Goal: Transaction & Acquisition: Purchase product/service

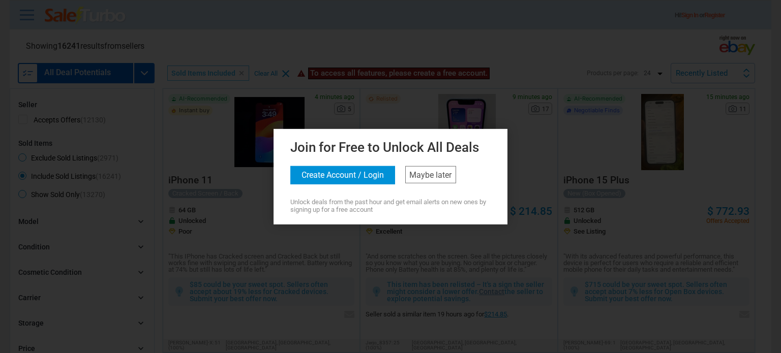
click at [354, 171] on button "Create Account / Login" at bounding box center [342, 175] width 105 height 18
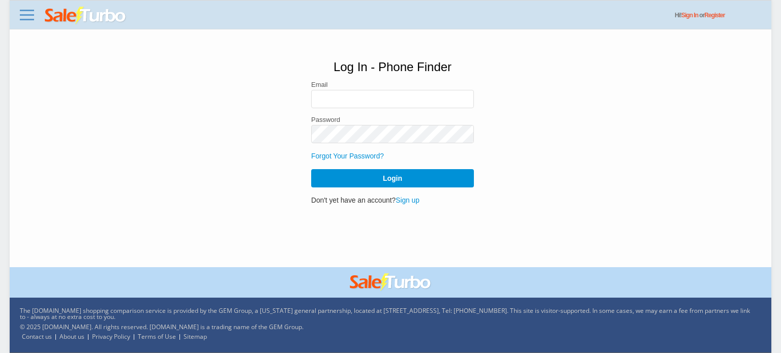
click at [411, 199] on link "Sign up" at bounding box center [407, 201] width 24 height 8
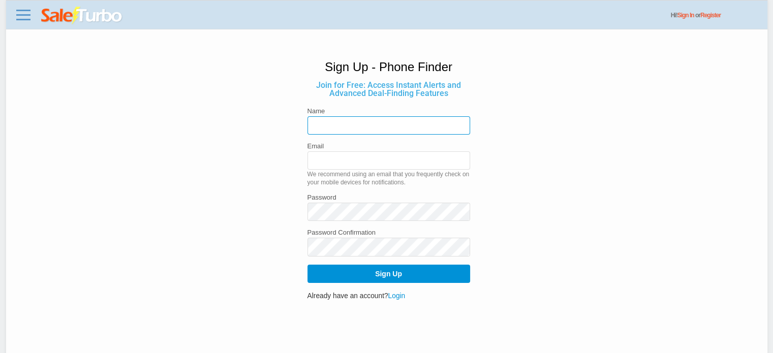
click at [403, 132] on input "text" at bounding box center [389, 125] width 163 height 18
type input "Antoni"
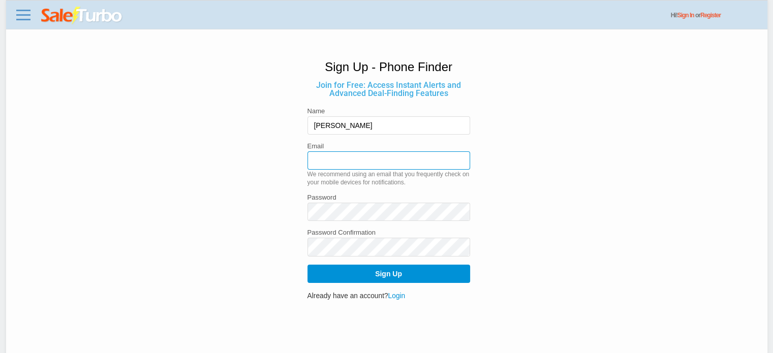
click at [331, 164] on input "email" at bounding box center [389, 160] width 163 height 18
type input "[EMAIL_ADDRESS][DOMAIN_NAME]"
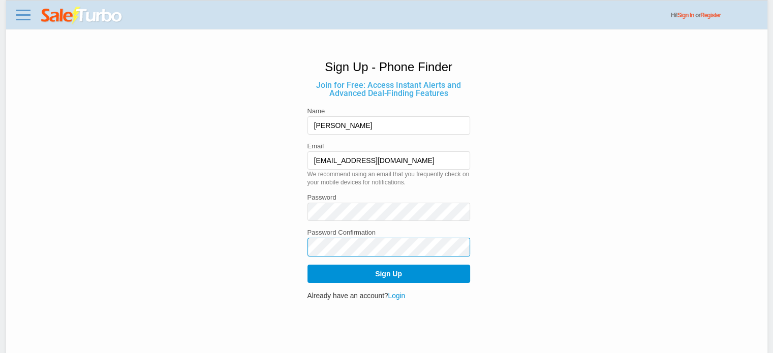
click at [308, 265] on button "Sign Up" at bounding box center [389, 274] width 163 height 18
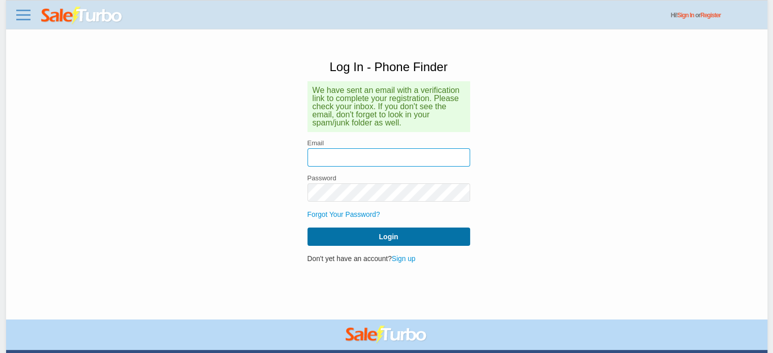
type input "[EMAIL_ADDRESS][DOMAIN_NAME]"
click at [397, 243] on button "Login" at bounding box center [389, 237] width 163 height 18
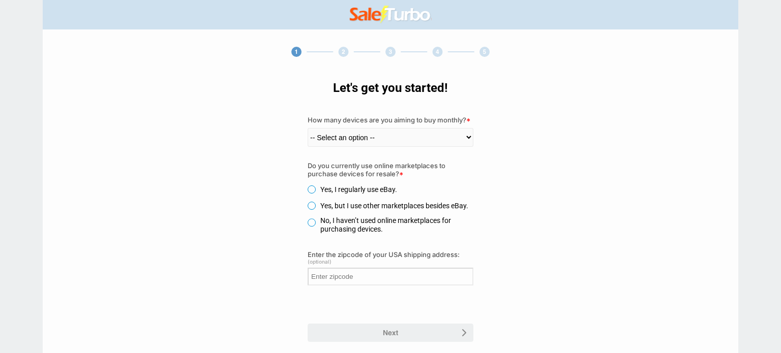
click at [372, 134] on select "-- Select an option -- 1-5 6-10 11-30 31-60 61-100 100+" at bounding box center [391, 137] width 166 height 19
select select "1"
click at [308, 128] on select "-- Select an option -- 1-5 6-10 11-30 31-60 61-100 100+" at bounding box center [391, 137] width 166 height 19
click at [313, 193] on label "Yes, I regularly use eBay." at bounding box center [352, 190] width 89 height 8
click at [0, 0] on input "Yes, I regularly use eBay." at bounding box center [0, 0] width 0 height 0
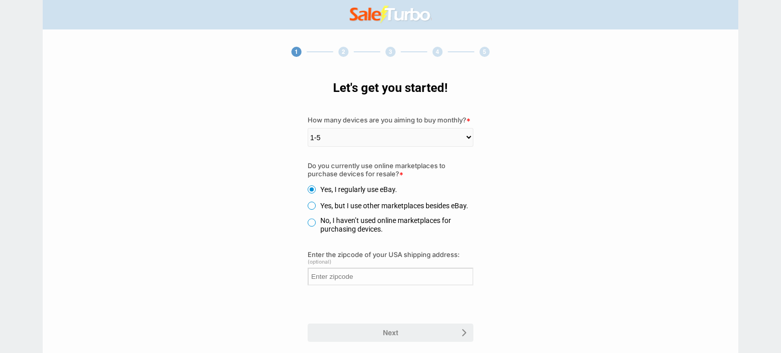
click at [313, 202] on label "Yes, but I use other marketplaces besides eBay." at bounding box center [388, 206] width 161 height 8
click at [0, 0] on input "Yes, but I use other marketplaces besides eBay." at bounding box center [0, 0] width 0 height 0
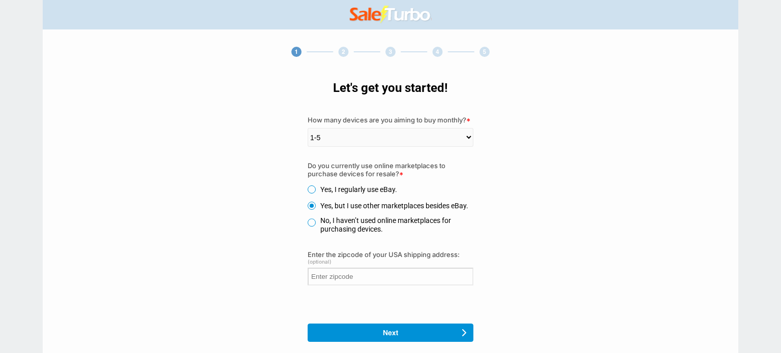
click at [312, 180] on div "Do you currently use online marketplaces to purchase devices for resale? * Yes,…" at bounding box center [391, 197] width 166 height 71
click at [314, 185] on div "Yes, I regularly use eBay." at bounding box center [391, 190] width 166 height 10
click at [314, 189] on label "Yes, I regularly use eBay." at bounding box center [352, 190] width 89 height 8
click at [0, 0] on input "Yes, I regularly use eBay." at bounding box center [0, 0] width 0 height 0
click at [422, 327] on div at bounding box center [391, 333] width 166 height 18
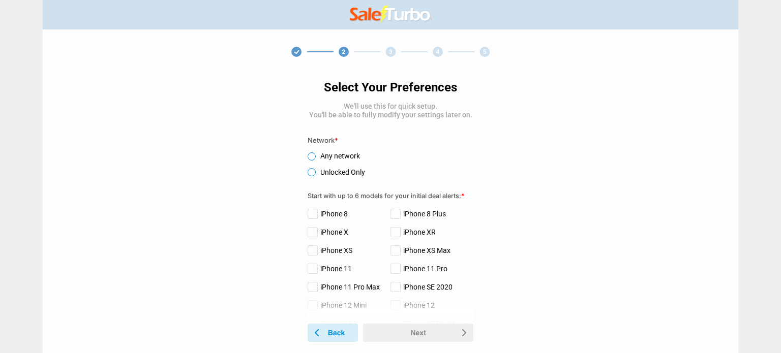
click at [342, 173] on label "Unlocked Only" at bounding box center [336, 172] width 57 height 8
click at [0, 0] on input "Unlocked Only" at bounding box center [0, 0] width 0 height 0
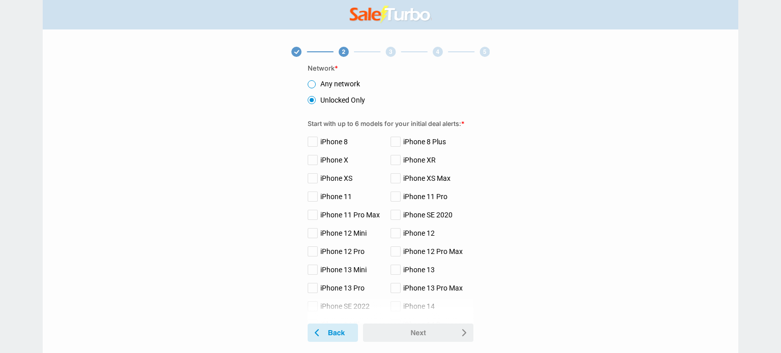
scroll to position [73, 0]
click at [319, 196] on label "iPhone 11" at bounding box center [330, 196] width 44 height 8
click at [0, 0] on input "iPhone 11" at bounding box center [0, 0] width 0 height 0
click at [315, 211] on label "iPhone 11 Pro Max" at bounding box center [344, 214] width 72 height 8
click at [0, 0] on input "iPhone 11 Pro Max" at bounding box center [0, 0] width 0 height 0
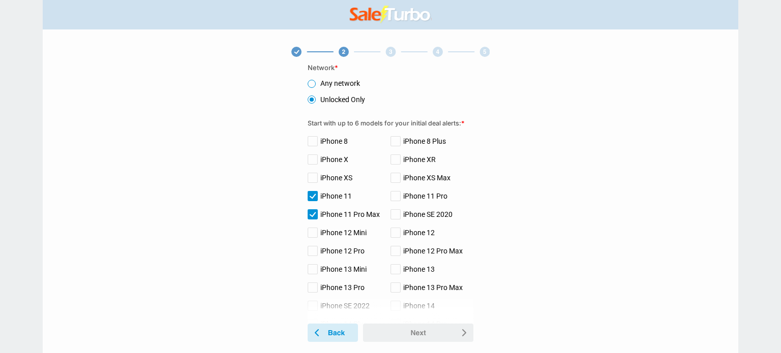
click at [317, 234] on label "iPhone 12 Mini" at bounding box center [337, 233] width 59 height 8
click at [0, 0] on input "iPhone 12 Mini" at bounding box center [0, 0] width 0 height 0
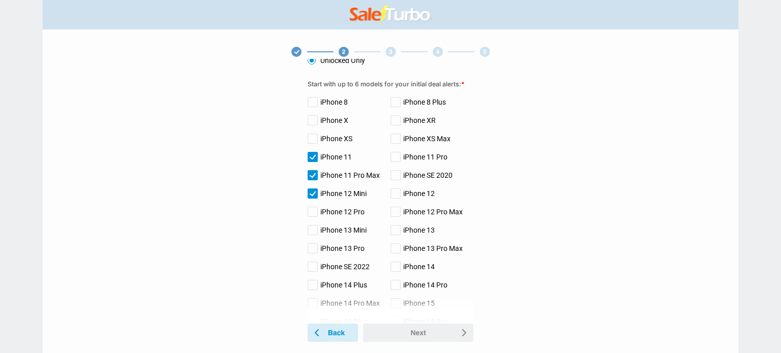
scroll to position [116, 0]
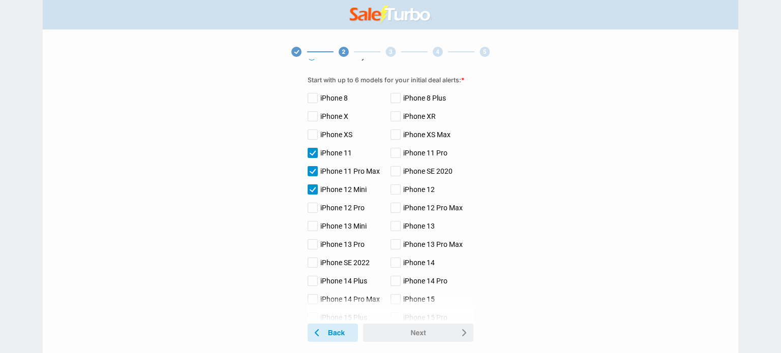
click at [395, 150] on label "iPhone 11 Pro" at bounding box center [418, 153] width 57 height 8
click at [0, 0] on input "iPhone 11 Pro" at bounding box center [0, 0] width 0 height 0
click at [320, 210] on label "iPhone 12 Pro" at bounding box center [336, 208] width 57 height 8
click at [0, 0] on input "iPhone 12 Pro" at bounding box center [0, 0] width 0 height 0
click at [426, 192] on label "iPhone 12" at bounding box center [412, 190] width 44 height 8
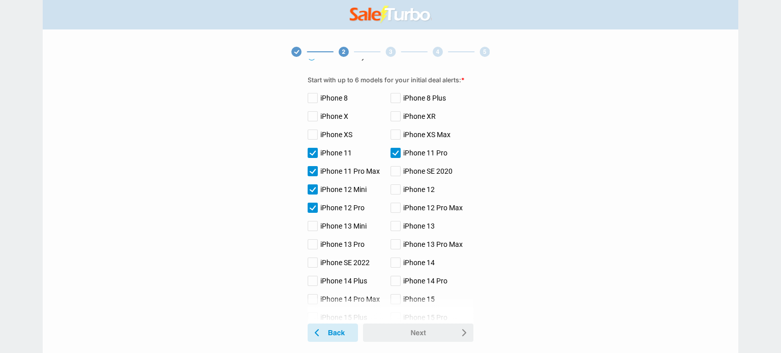
click at [0, 0] on input "iPhone 12" at bounding box center [0, 0] width 0 height 0
click at [430, 204] on label "iPhone 12 Pro Max" at bounding box center [426, 208] width 72 height 8
click at [0, 0] on input "iPhone 12 Pro Max" at bounding box center [0, 0] width 0 height 0
click at [399, 212] on label "iPhone 12 Pro Max" at bounding box center [426, 208] width 72 height 8
click at [0, 0] on input "iPhone 12 Pro Max" at bounding box center [0, 0] width 0 height 0
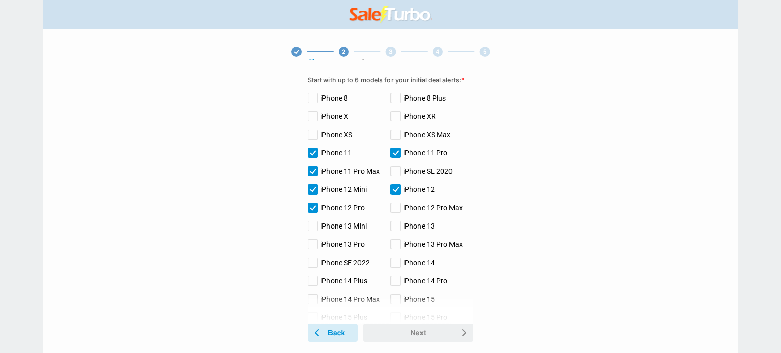
click at [394, 208] on label "iPhone 12 Pro Max" at bounding box center [426, 208] width 72 height 8
click at [0, 0] on input "iPhone 12 Pro Max" at bounding box center [0, 0] width 0 height 0
click at [391, 212] on label "iPhone 12 Pro Max" at bounding box center [426, 208] width 72 height 8
click at [0, 0] on input "iPhone 12 Pro Max" at bounding box center [0, 0] width 0 height 0
click at [392, 211] on label "iPhone 12 Pro Max" at bounding box center [426, 208] width 72 height 8
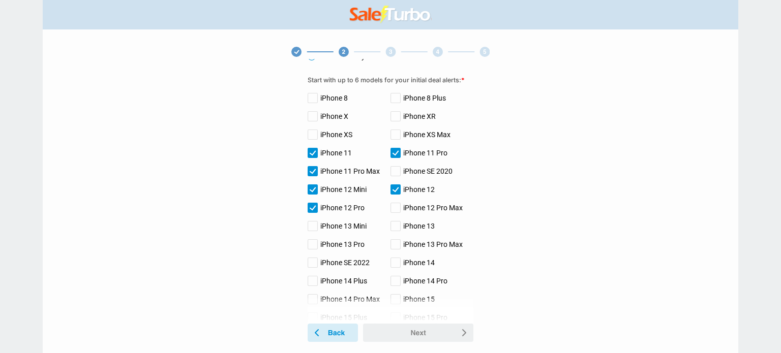
click at [0, 0] on input "iPhone 12 Pro Max" at bounding box center [0, 0] width 0 height 0
click at [407, 336] on use at bounding box center [418, 333] width 110 height 18
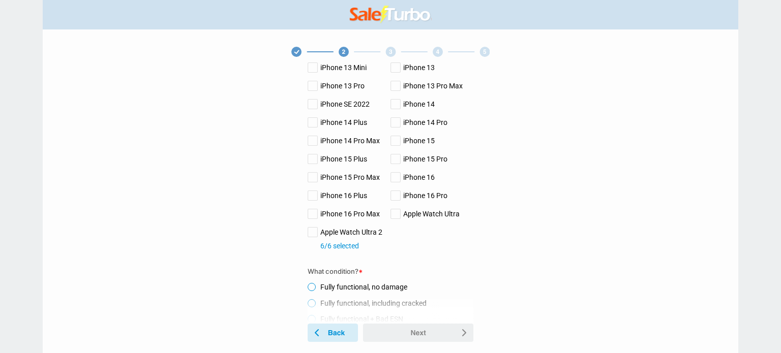
scroll to position [321, 0]
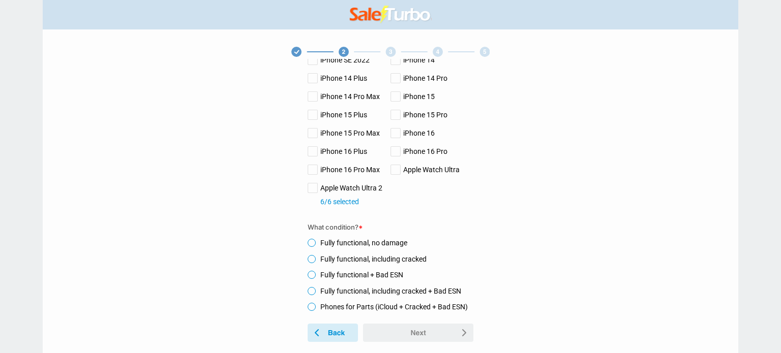
click at [321, 240] on label "Fully functional, no damage" at bounding box center [358, 243] width 100 height 8
click at [0, 0] on input "Fully functional, no damage" at bounding box center [0, 0] width 0 height 0
click at [441, 239] on div "Select Your Preferences We'll use this for quick setup. You'll be able to fully…" at bounding box center [391, 191] width 166 height 265
click at [421, 334] on use at bounding box center [418, 333] width 110 height 18
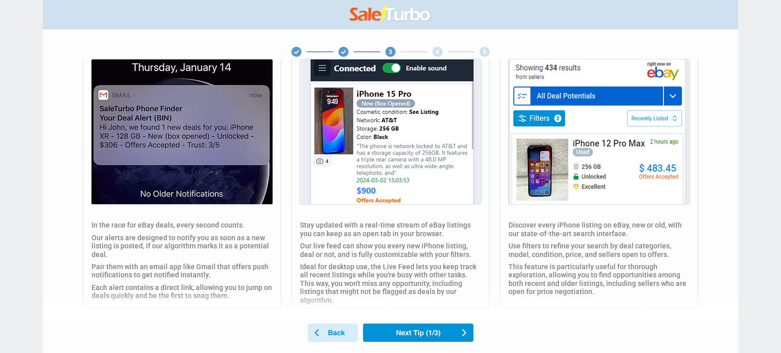
scroll to position [0, 0]
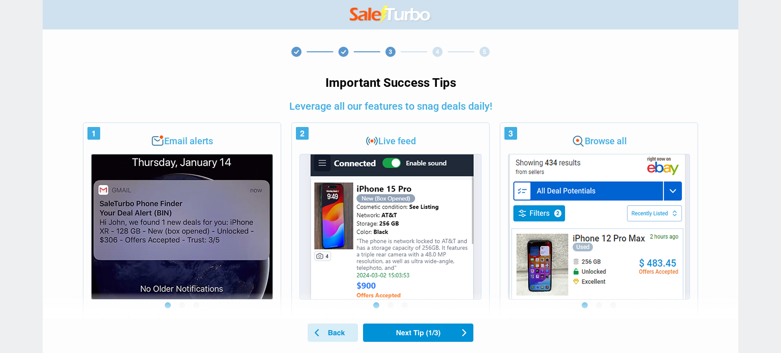
click at [300, 135] on div at bounding box center [302, 133] width 13 height 13
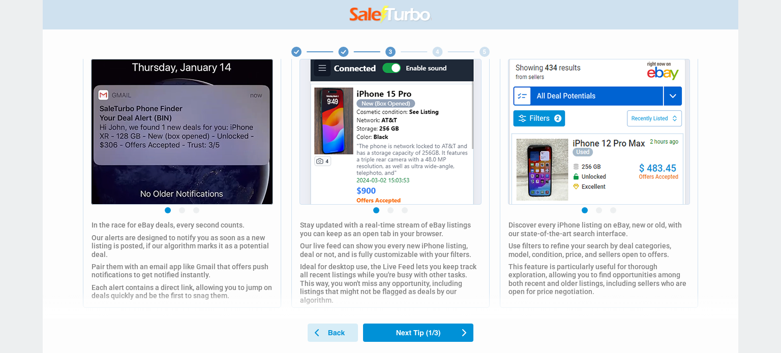
click at [409, 329] on use at bounding box center [418, 333] width 110 height 18
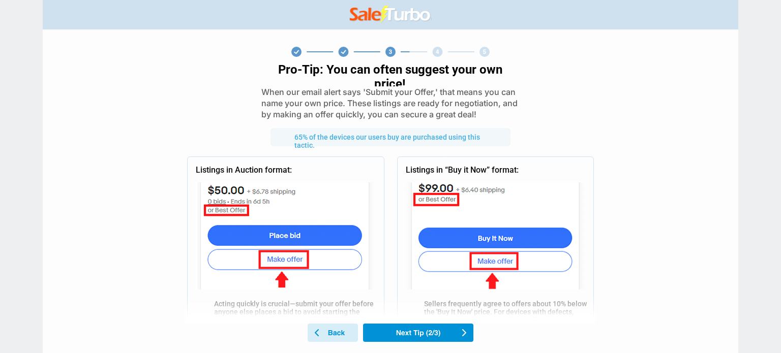
scroll to position [0, 0]
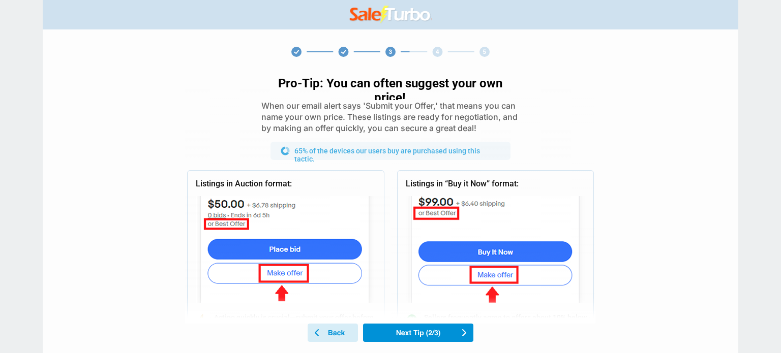
click at [446, 324] on use at bounding box center [418, 333] width 110 height 18
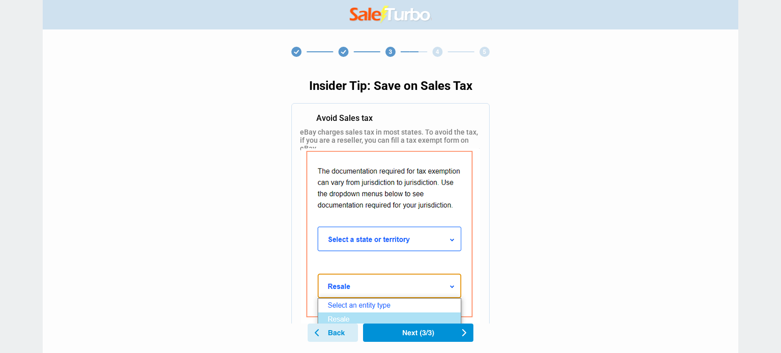
scroll to position [33, 0]
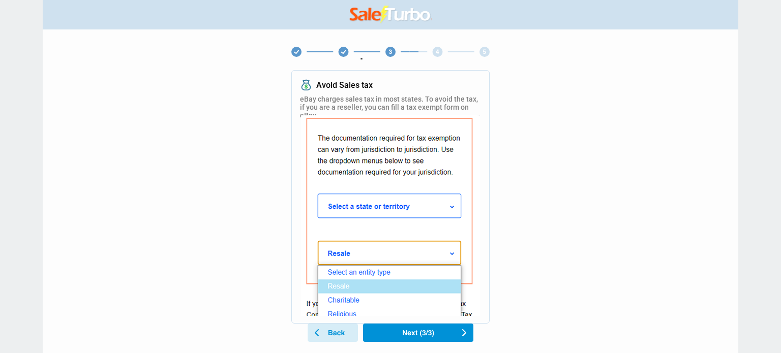
click at [436, 333] on use at bounding box center [418, 333] width 110 height 18
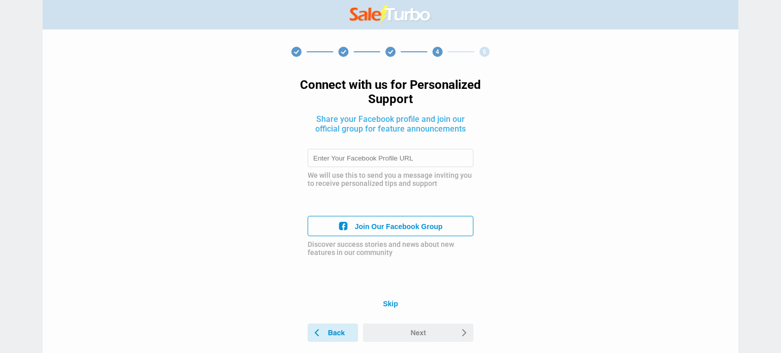
click at [421, 158] on input "text" at bounding box center [391, 158] width 166 height 18
click at [433, 230] on span "Join Our Facebook Group" at bounding box center [398, 226] width 89 height 10
click at [393, 162] on input "text" at bounding box center [391, 158] width 166 height 18
paste input "https://www.facebook.com/Antinkok/"
type input "https://www.facebook.com/Antinkok/"
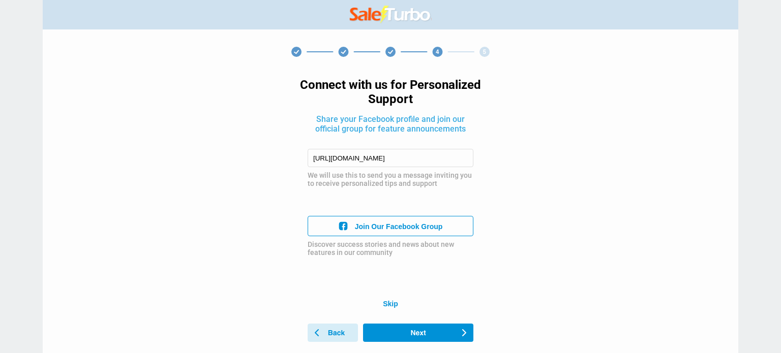
click at [427, 329] on use at bounding box center [418, 333] width 110 height 18
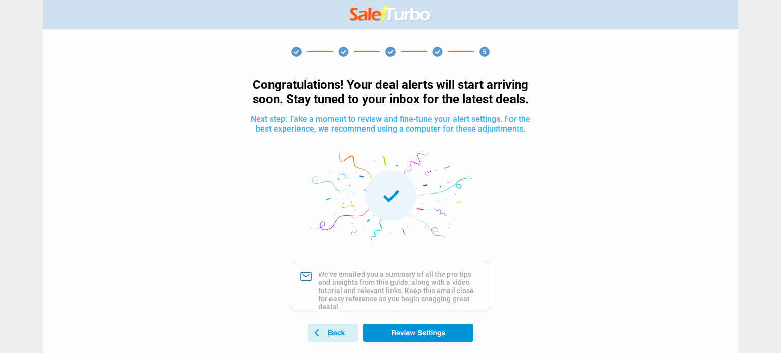
click at [421, 339] on use at bounding box center [418, 333] width 110 height 18
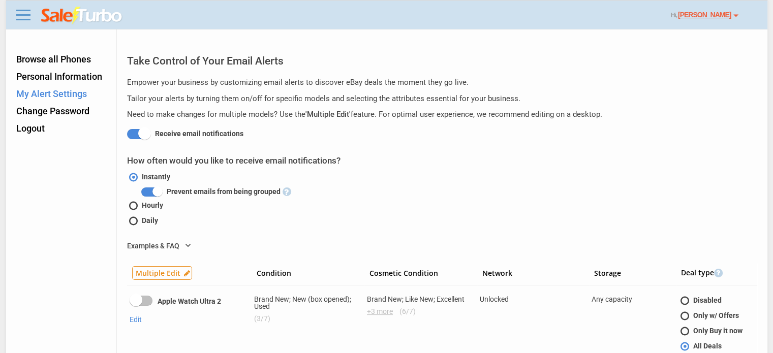
click at [57, 15] on img at bounding box center [82, 16] width 82 height 18
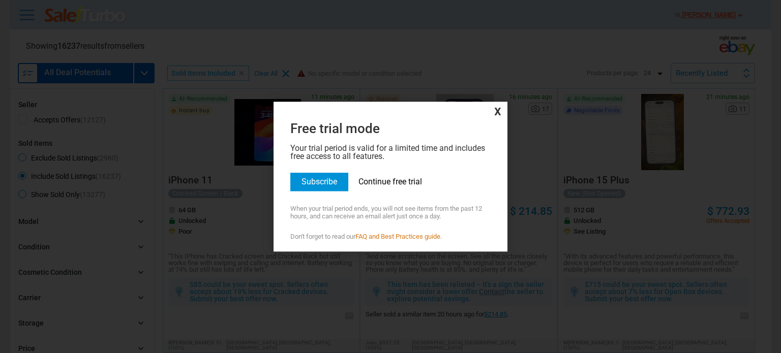
click at [370, 182] on link "Continue free trial" at bounding box center [390, 182] width 64 height 10
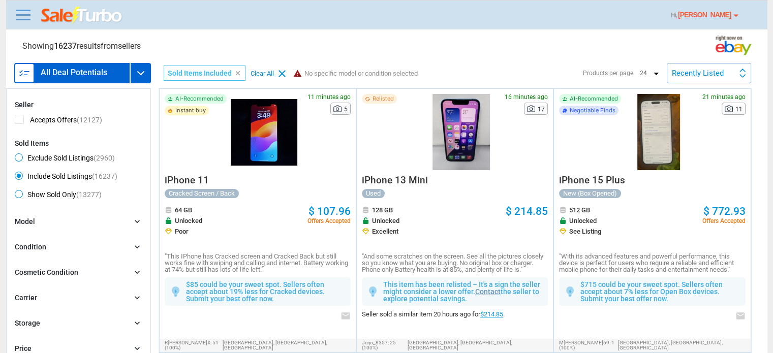
click at [728, 73] on div "Recently Listed Recently Listed Price (L) Price Drop Time" at bounding box center [709, 73] width 84 height 20
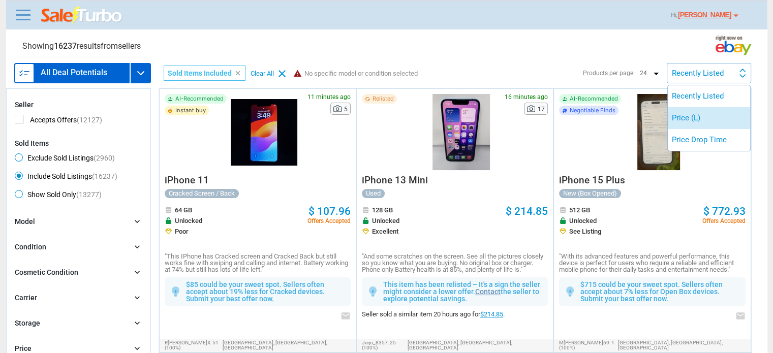
click at [715, 112] on li "Price (L)" at bounding box center [709, 118] width 82 height 22
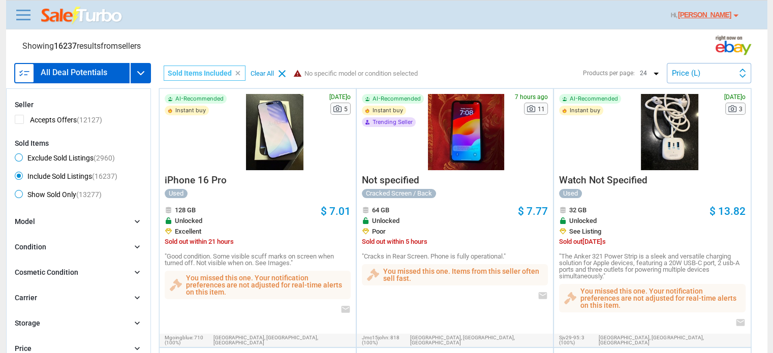
click at [20, 156] on span "Exclude Sold Listings (2960)" at bounding box center [65, 159] width 100 height 12
click at [20, 156] on input "Exclude Sold Listings (2960)" at bounding box center [18, 156] width 7 height 7
radio input "true"
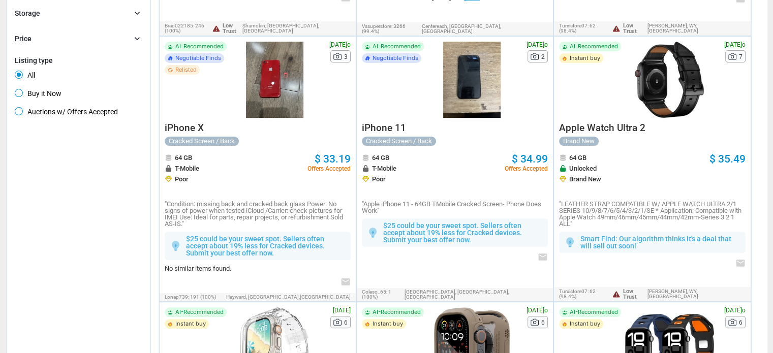
scroll to position [311, 0]
click at [396, 121] on span "iPhone 11" at bounding box center [384, 127] width 44 height 12
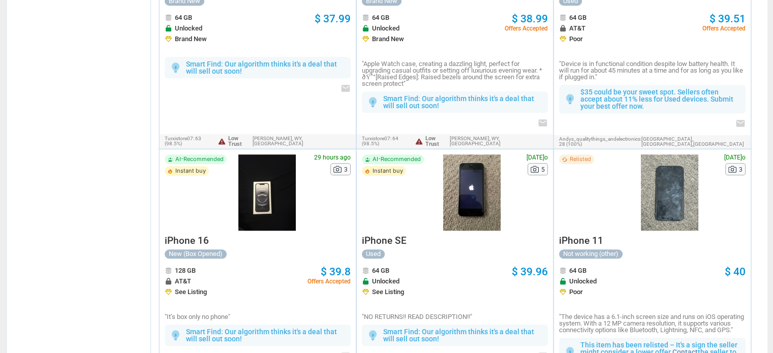
scroll to position [996, 0]
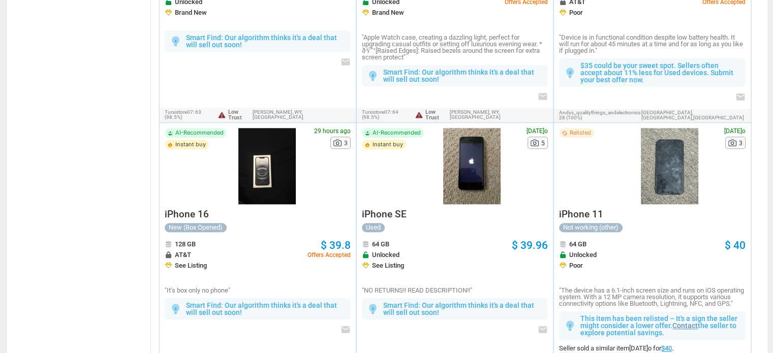
click at [189, 208] on span "iPhone 16" at bounding box center [187, 214] width 44 height 12
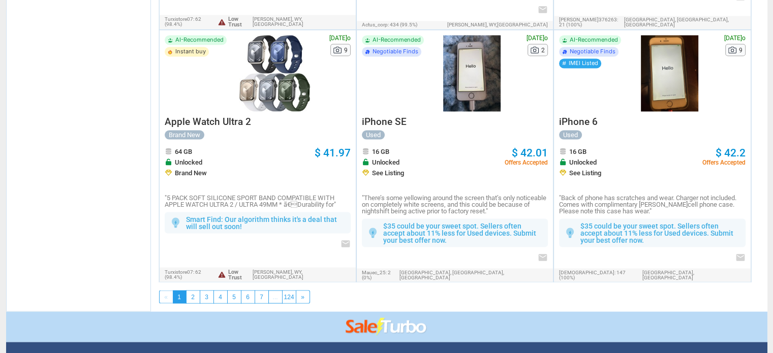
scroll to position [1886, 0]
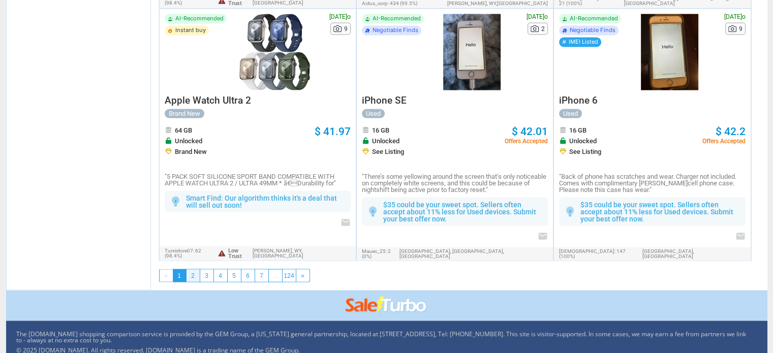
click at [196, 269] on link "2" at bounding box center [193, 275] width 13 height 12
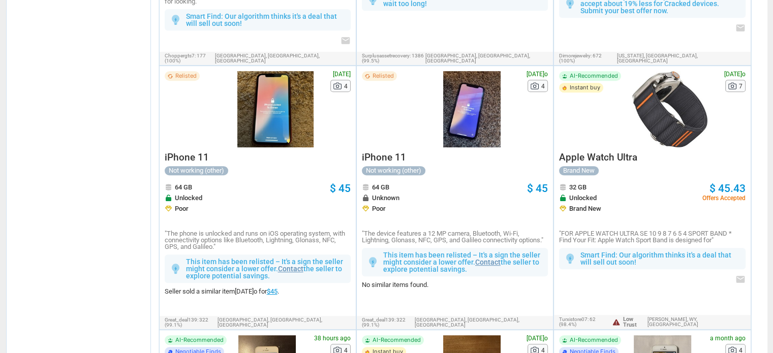
scroll to position [531, 0]
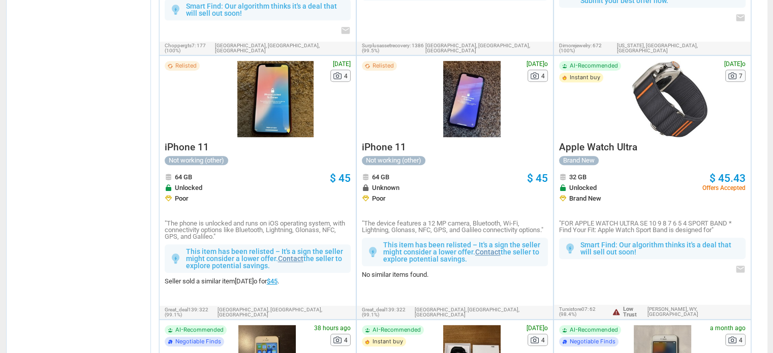
click at [201, 141] on span "iPhone 11" at bounding box center [187, 147] width 44 height 12
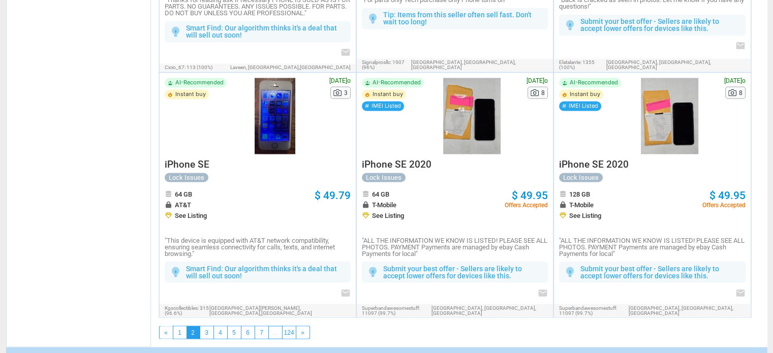
scroll to position [1789, 0]
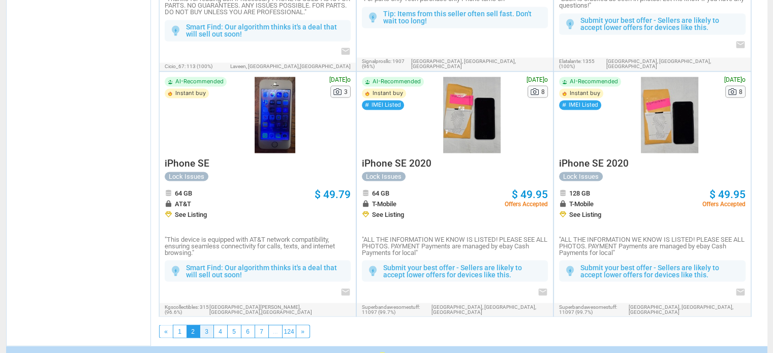
click at [201, 325] on link "3" at bounding box center [206, 331] width 13 height 12
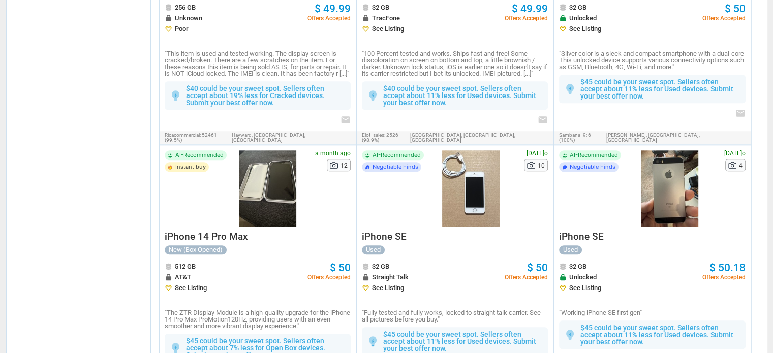
scroll to position [995, 0]
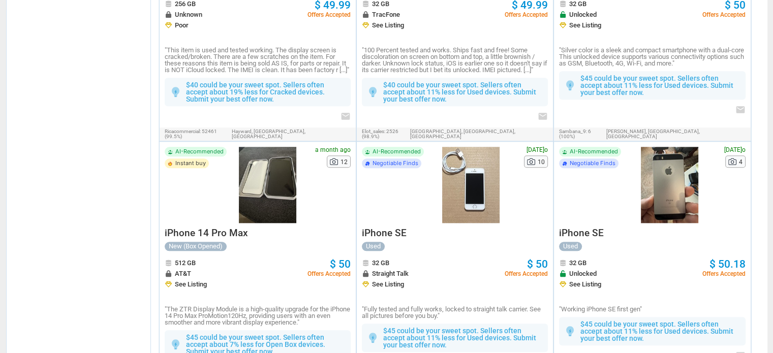
click at [220, 227] on span "iPhone 14 Pro Max" at bounding box center [206, 233] width 83 height 12
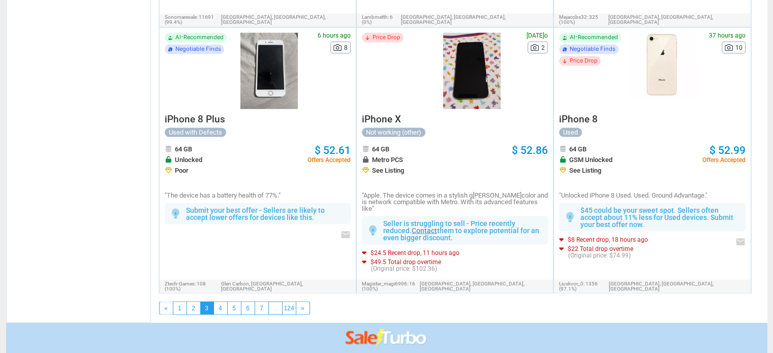
scroll to position [1891, 0]
